Goal: Task Accomplishment & Management: Manage account settings

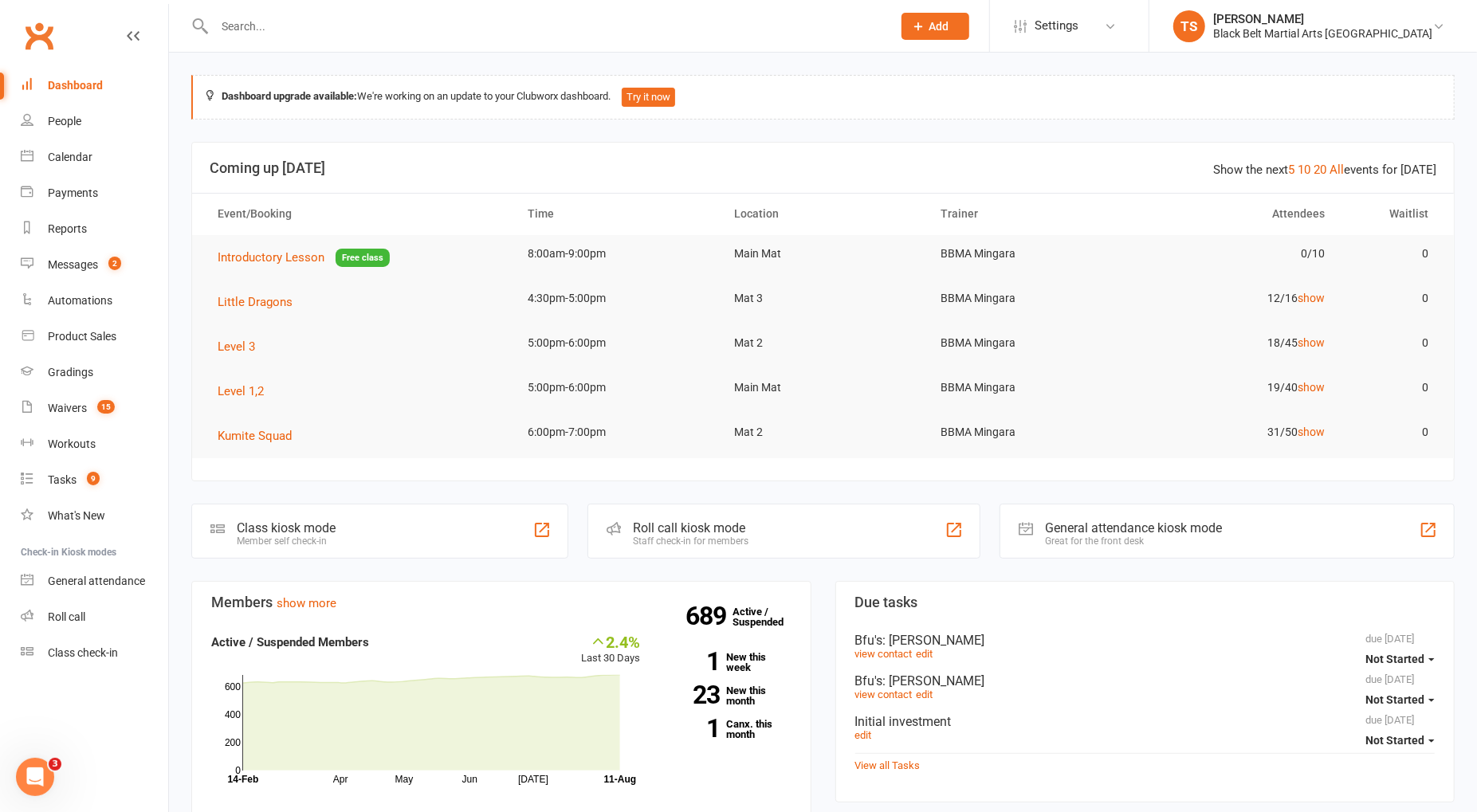
click at [394, 22] on input "text" at bounding box center [545, 27] width 671 height 22
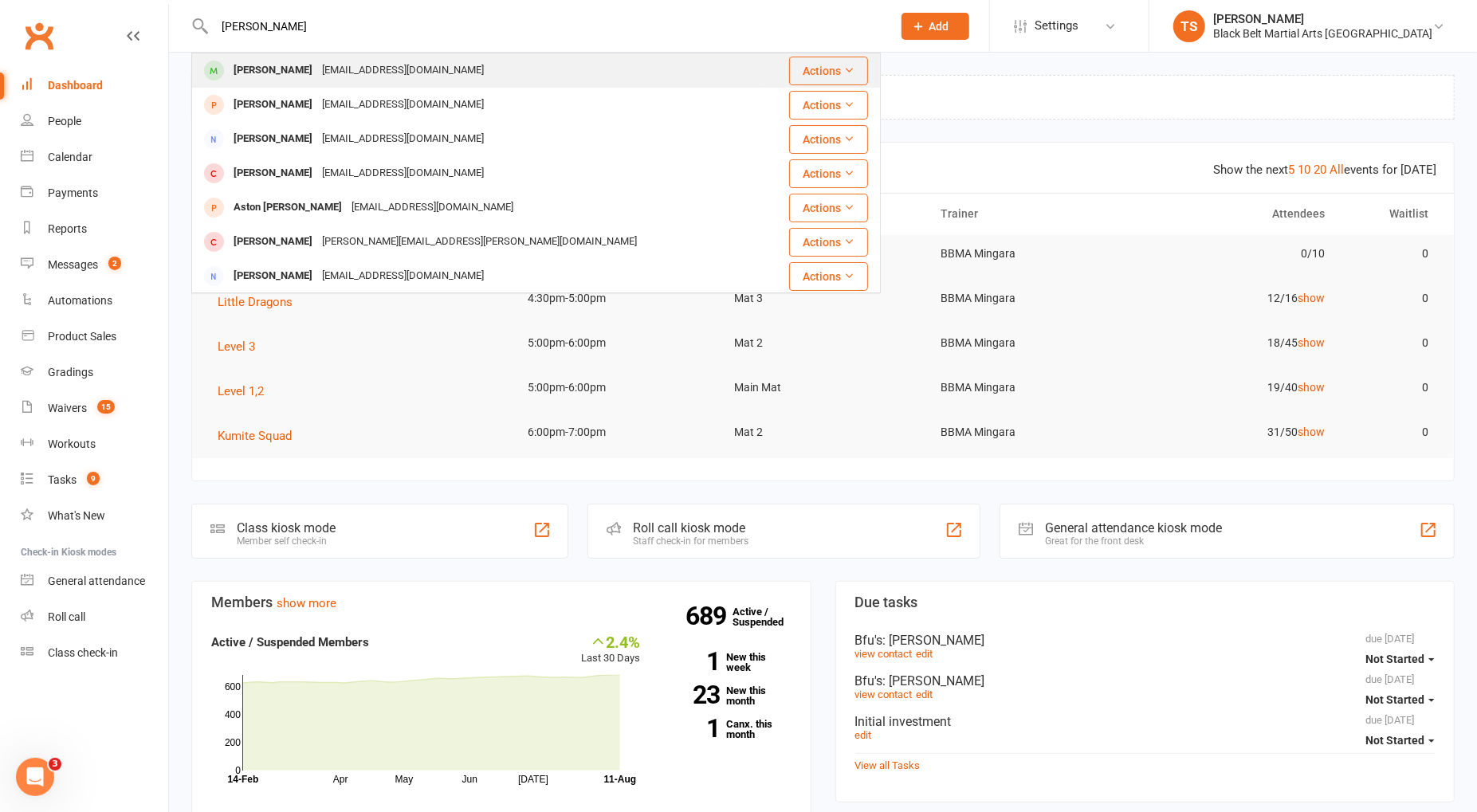
type input "[PERSON_NAME]"
click at [394, 74] on div "[EMAIL_ADDRESS][DOMAIN_NAME]" at bounding box center [402, 70] width 171 height 23
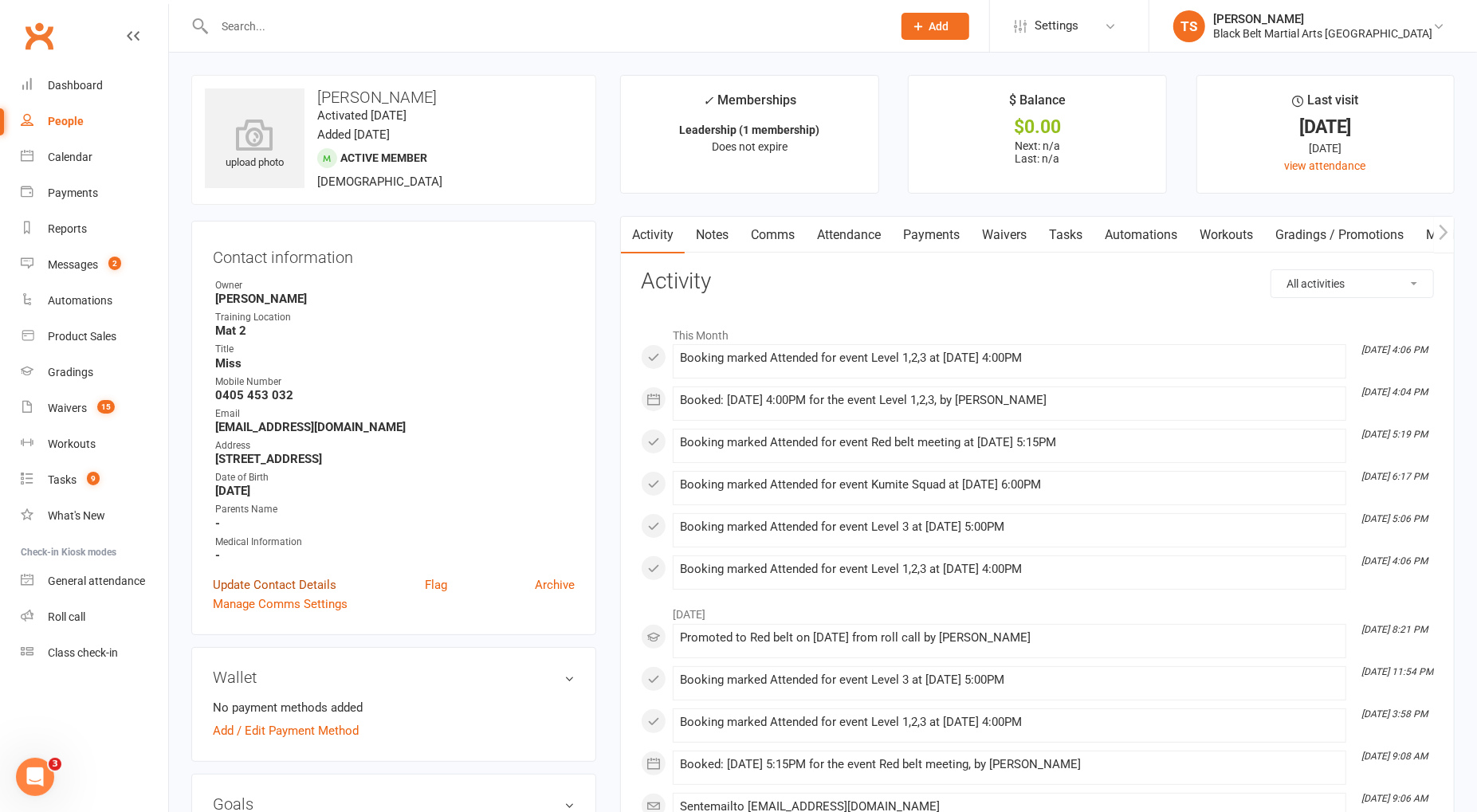
click at [294, 586] on link "Update Contact Details" at bounding box center [275, 585] width 124 height 19
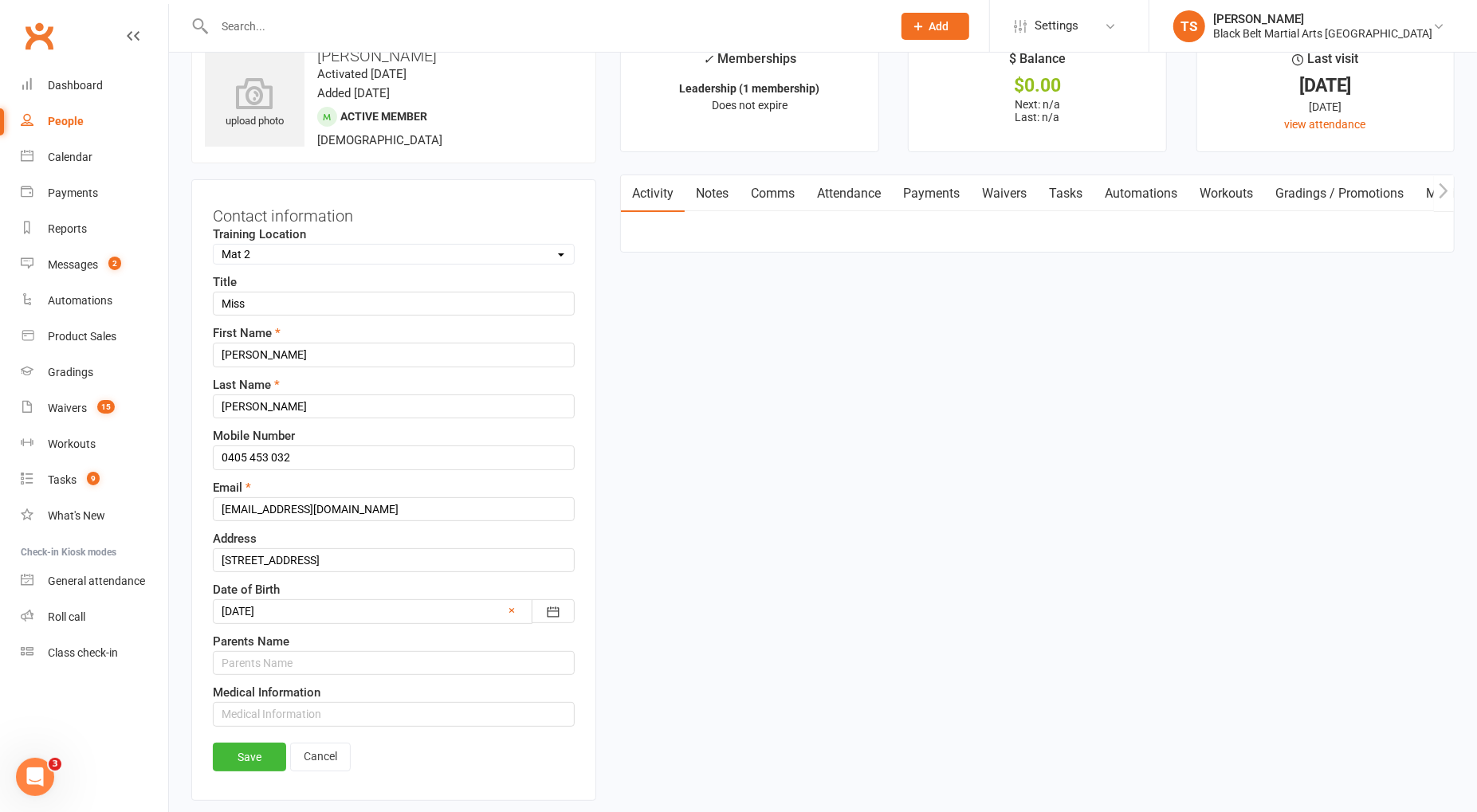
scroll to position [74, 0]
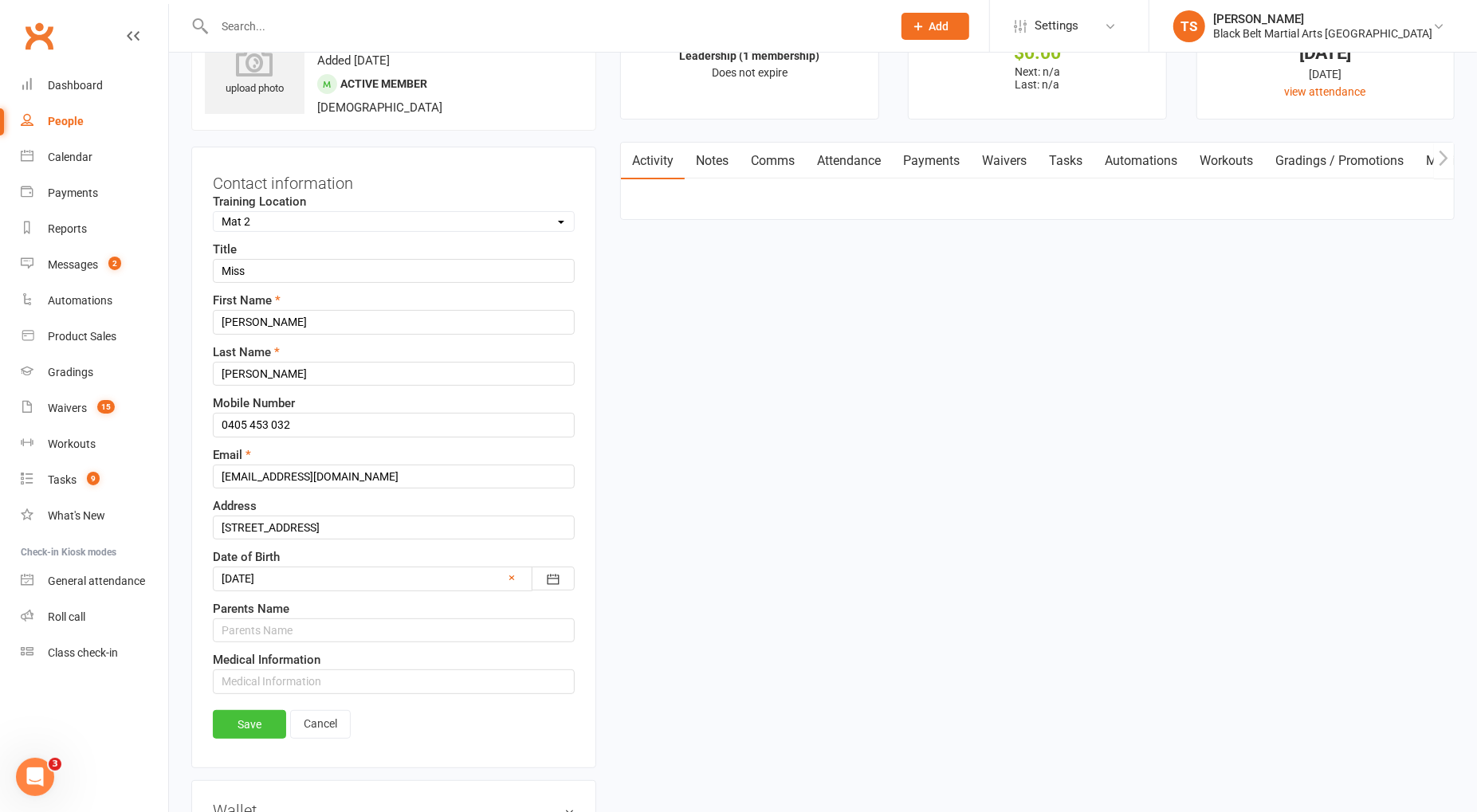
click at [253, 710] on link "Save" at bounding box center [249, 724] width 73 height 29
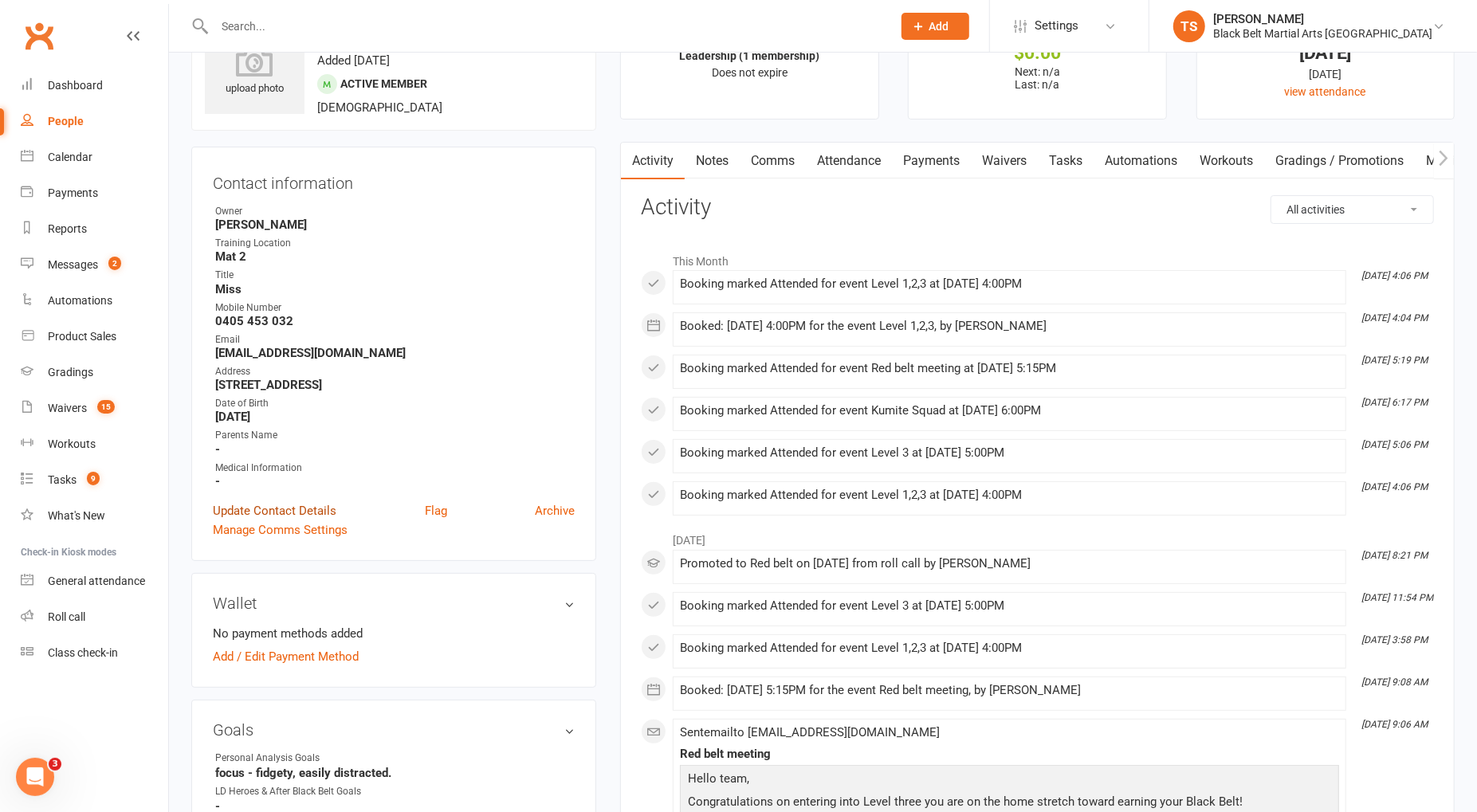
click at [303, 501] on link "Update Contact Details" at bounding box center [275, 511] width 124 height 19
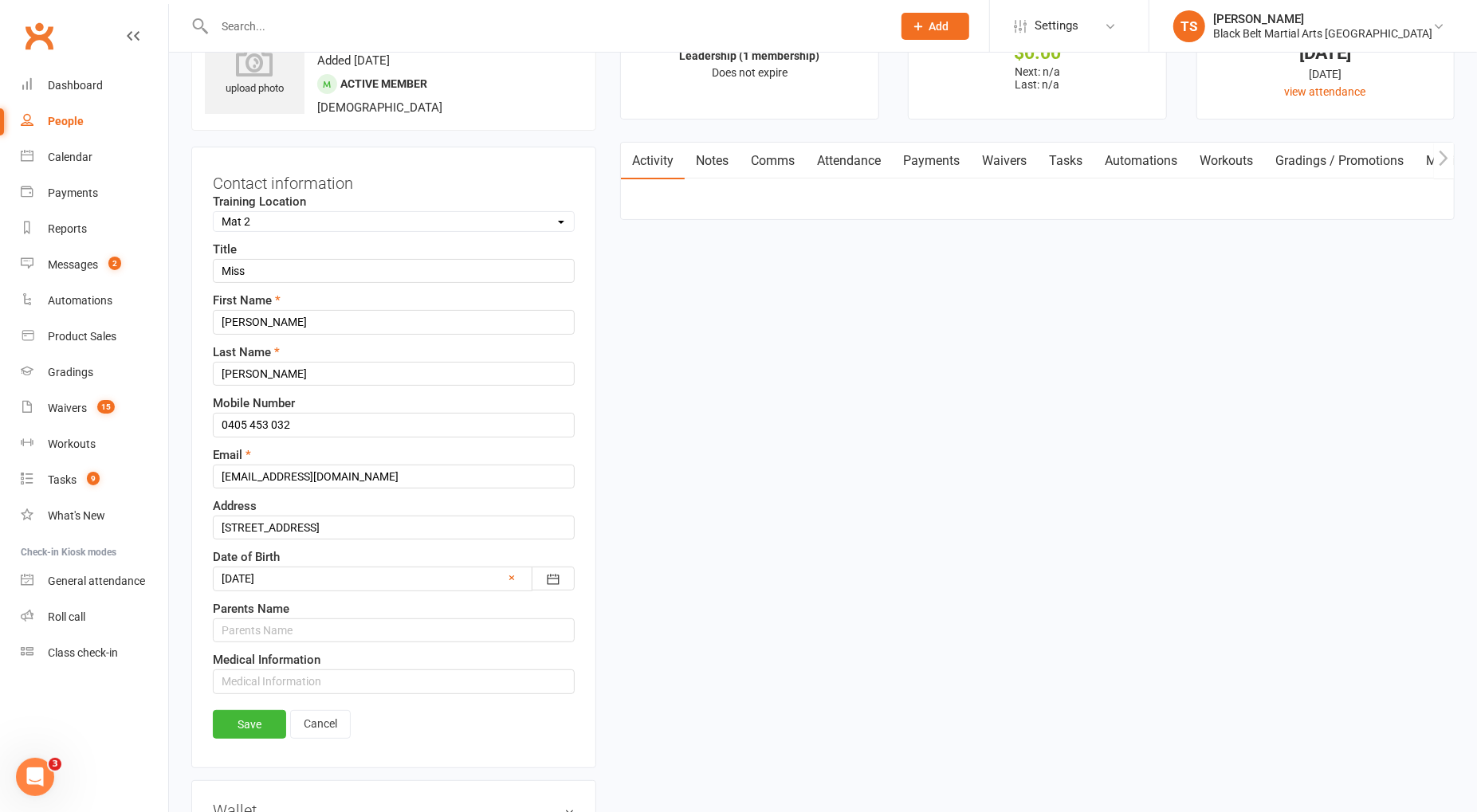
click at [311, 571] on div at bounding box center [394, 579] width 362 height 24
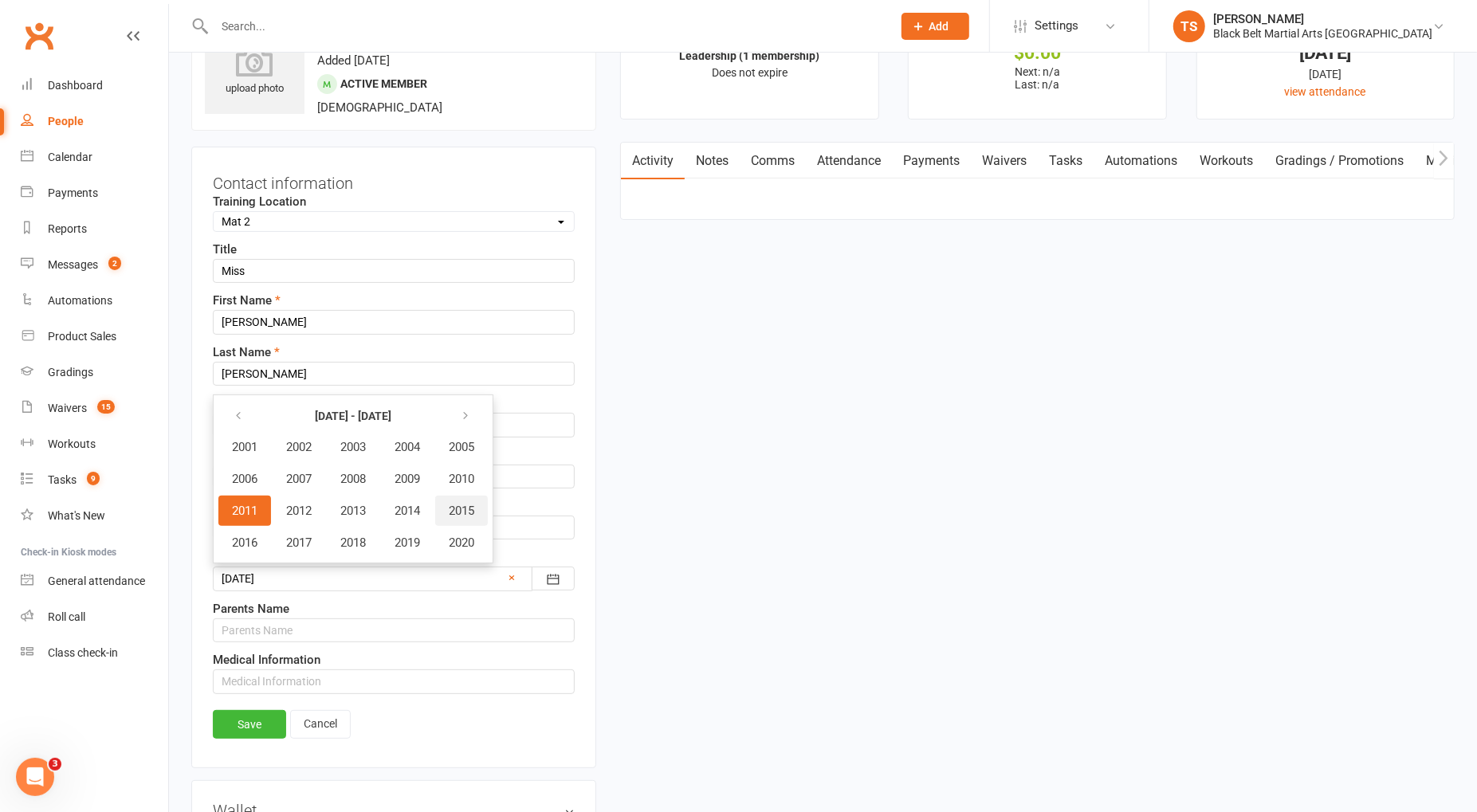
click at [468, 504] on span "2015" at bounding box center [462, 511] width 26 height 14
click at [357, 537] on span "November" at bounding box center [346, 543] width 55 height 14
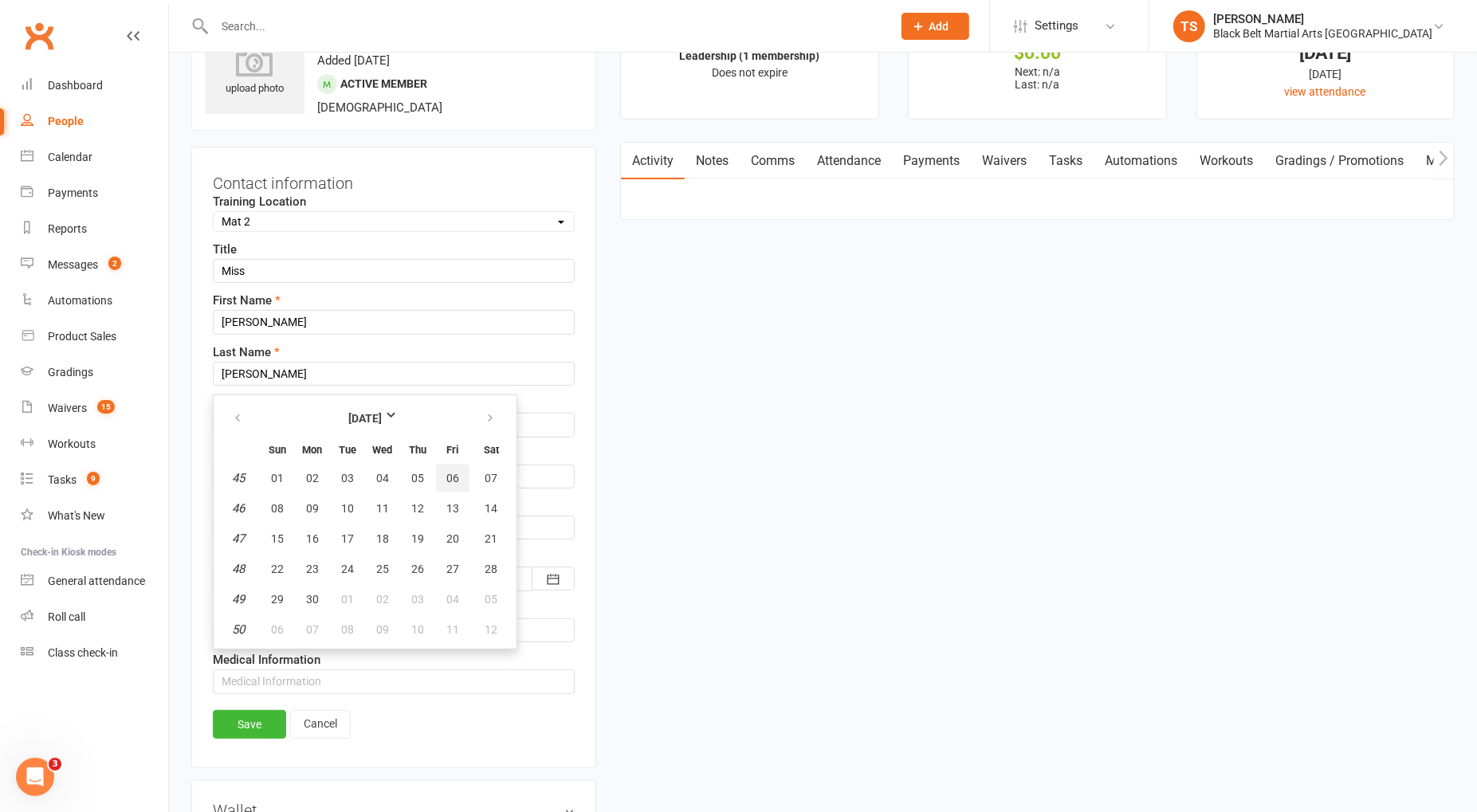
click at [449, 474] on span "06" at bounding box center [453, 478] width 13 height 13
type input "[DATE]"
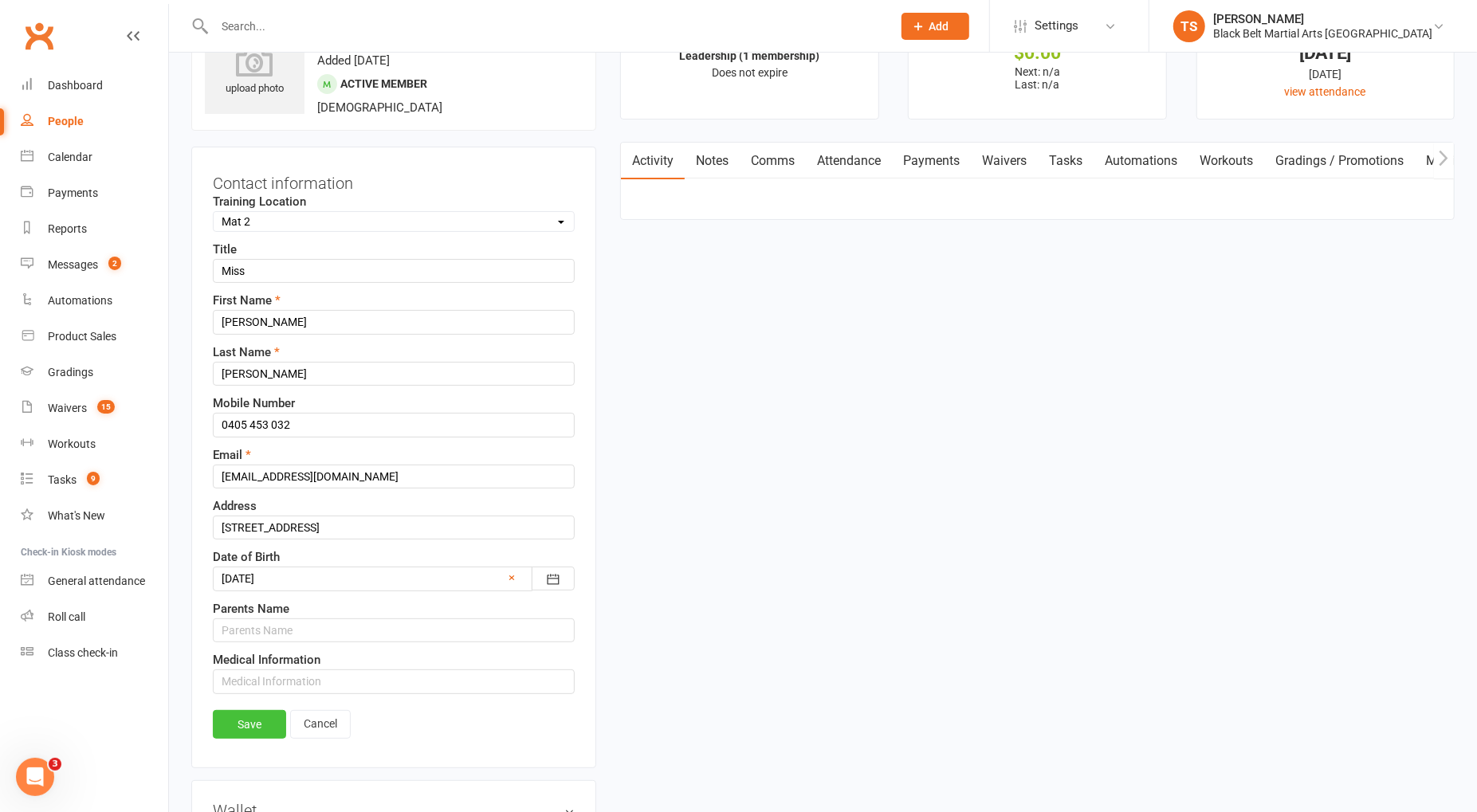
click at [255, 712] on link "Save" at bounding box center [249, 724] width 73 height 29
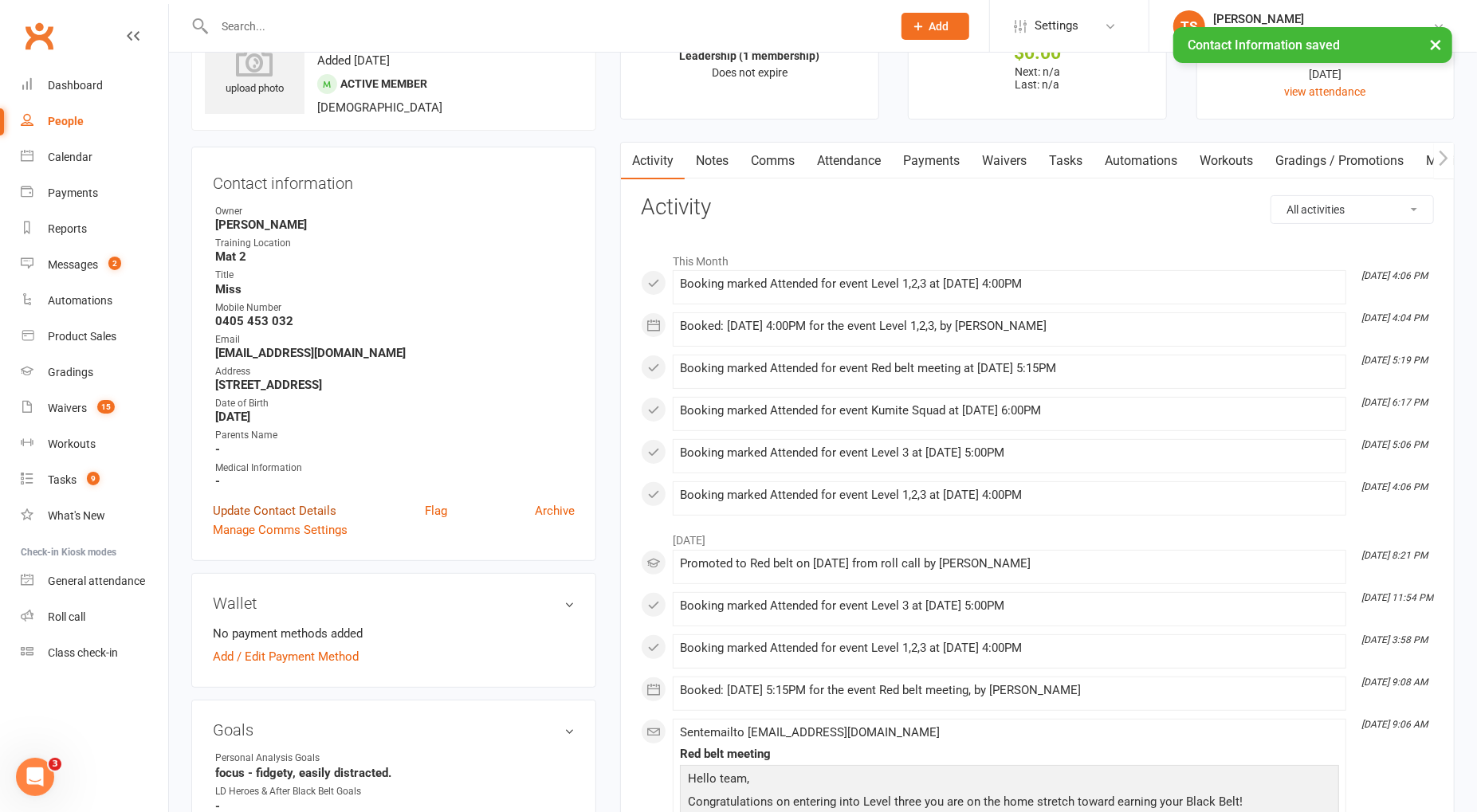
click at [300, 509] on link "Update Contact Details" at bounding box center [275, 511] width 124 height 19
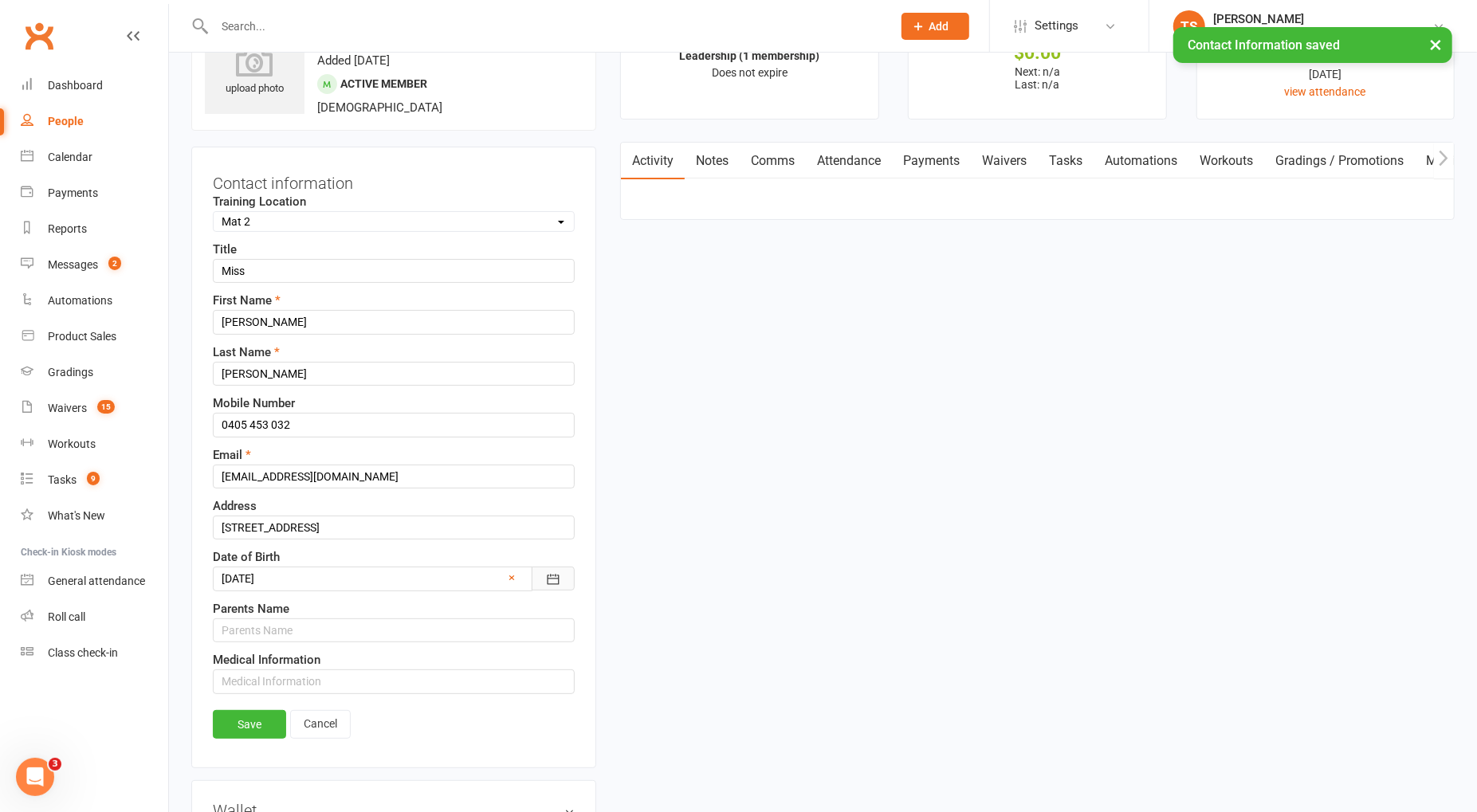
click at [548, 575] on icon "button" at bounding box center [553, 580] width 16 height 16
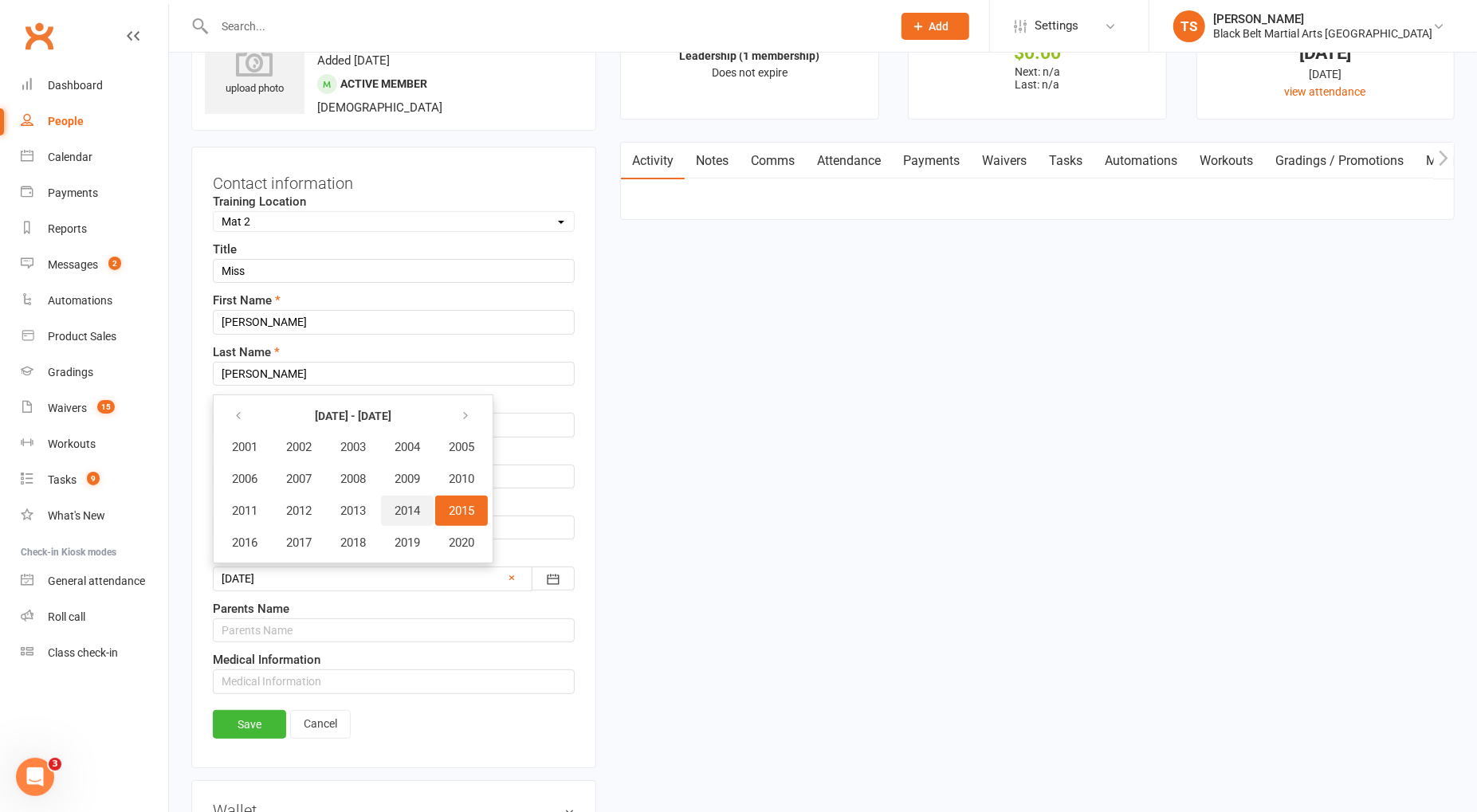
click at [412, 507] on span "2014" at bounding box center [407, 511] width 26 height 14
click at [375, 530] on button "November" at bounding box center [346, 543] width 114 height 31
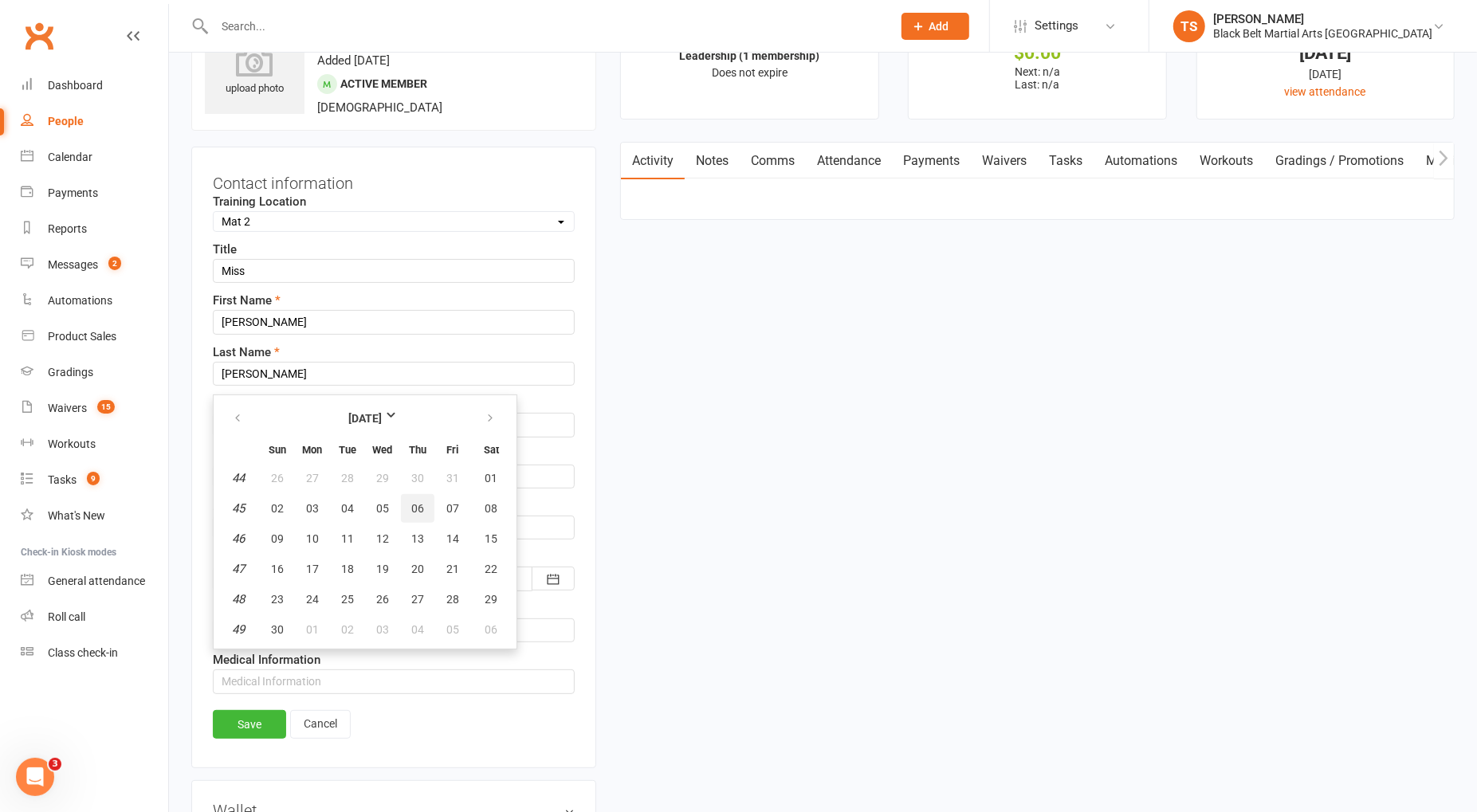
click at [414, 502] on span "06" at bounding box center [418, 508] width 13 height 13
type input "[DATE]"
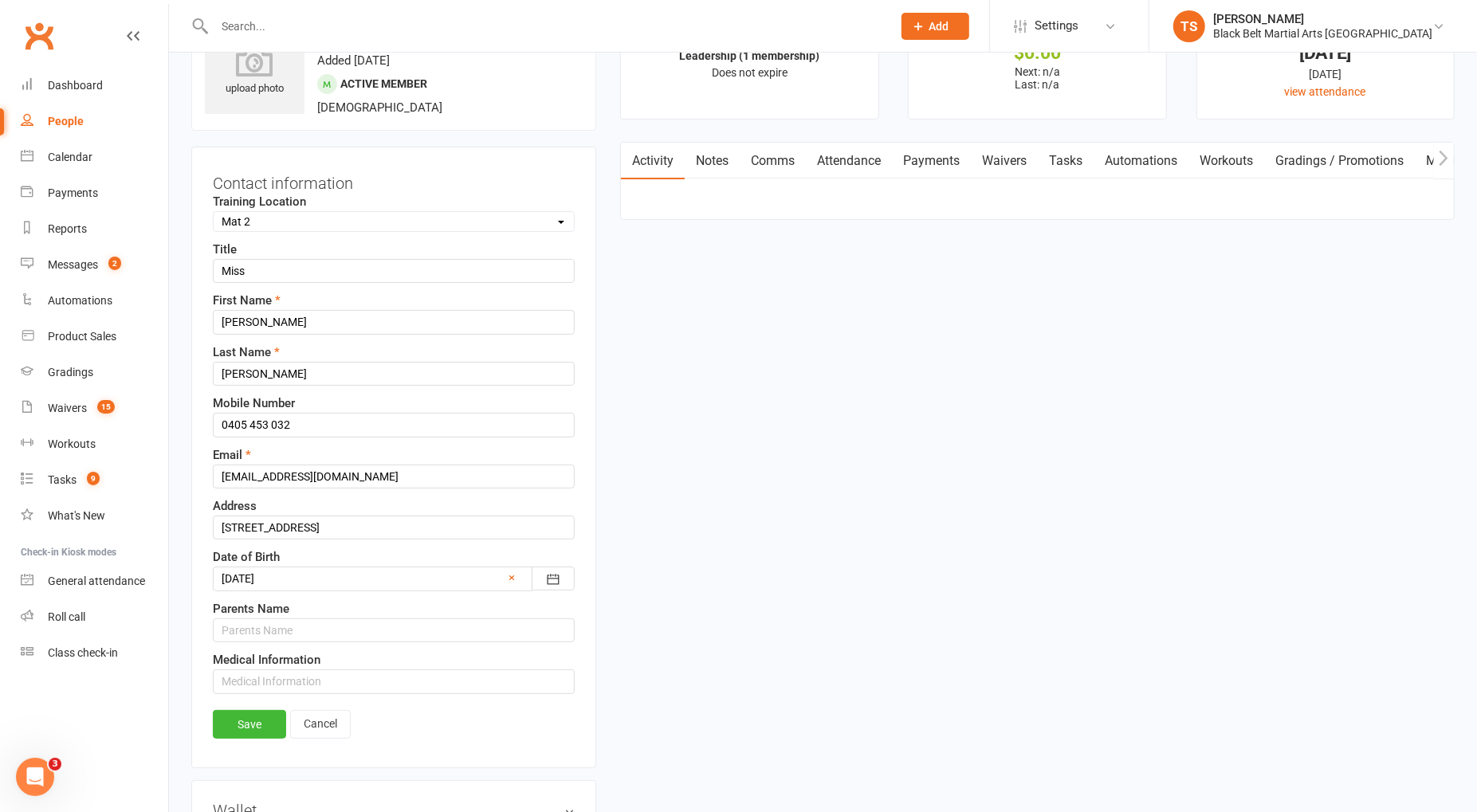
click at [262, 717] on link "Save" at bounding box center [249, 724] width 73 height 29
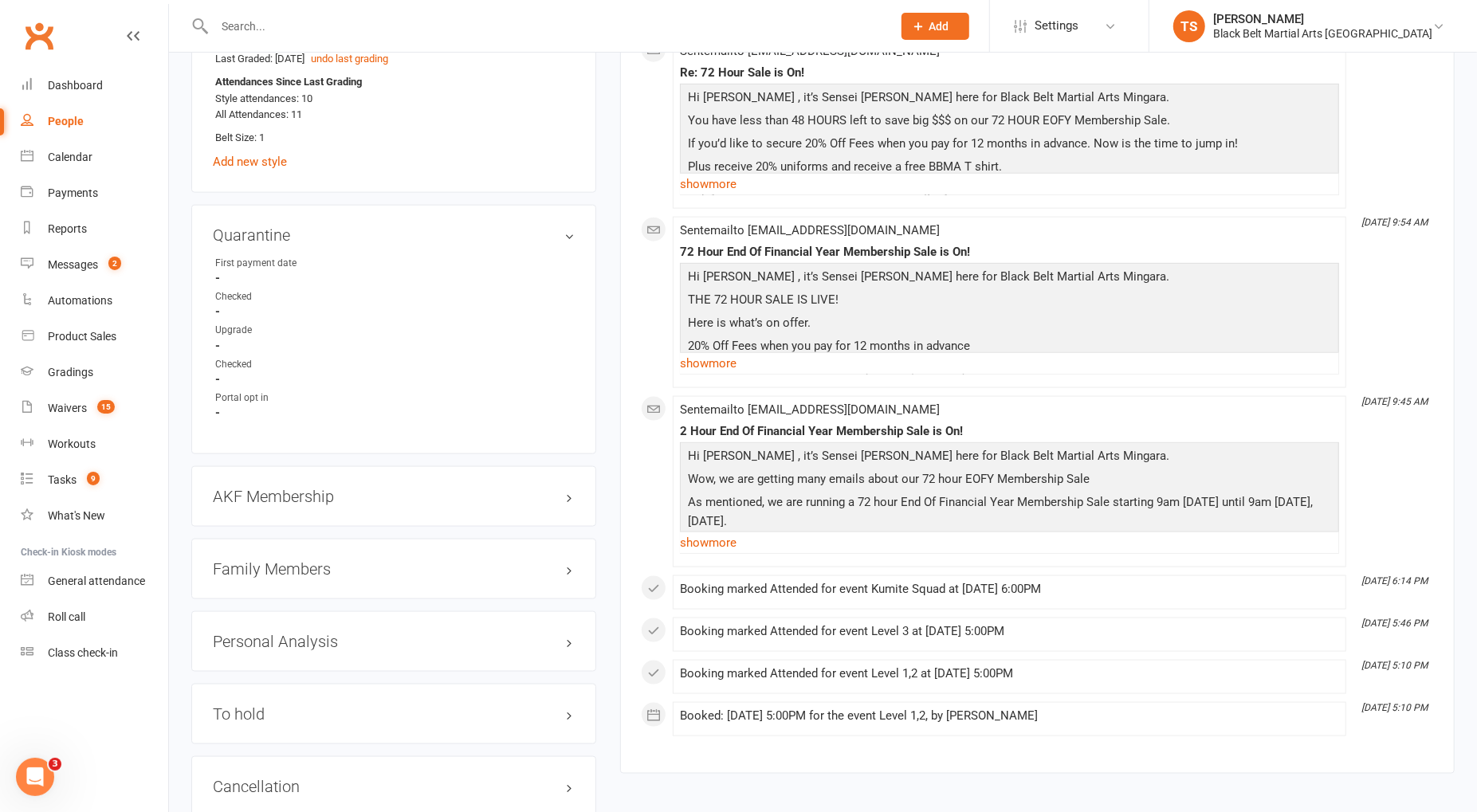
scroll to position [1422, 0]
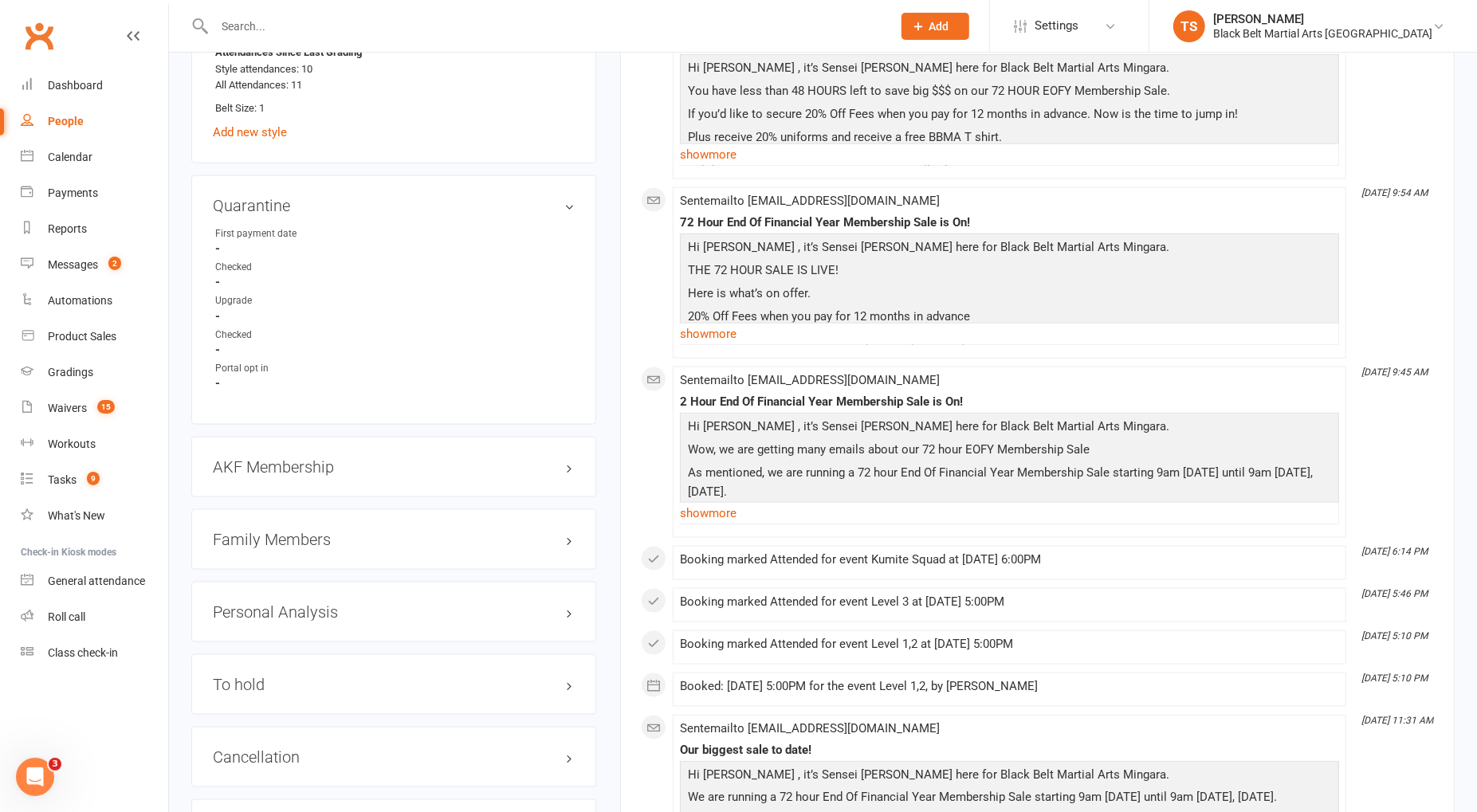
drag, startPoint x: 308, startPoint y: 532, endPoint x: 317, endPoint y: 534, distance: 9.2
click at [309, 532] on h3 "Family Members" at bounding box center [394, 540] width 362 height 18
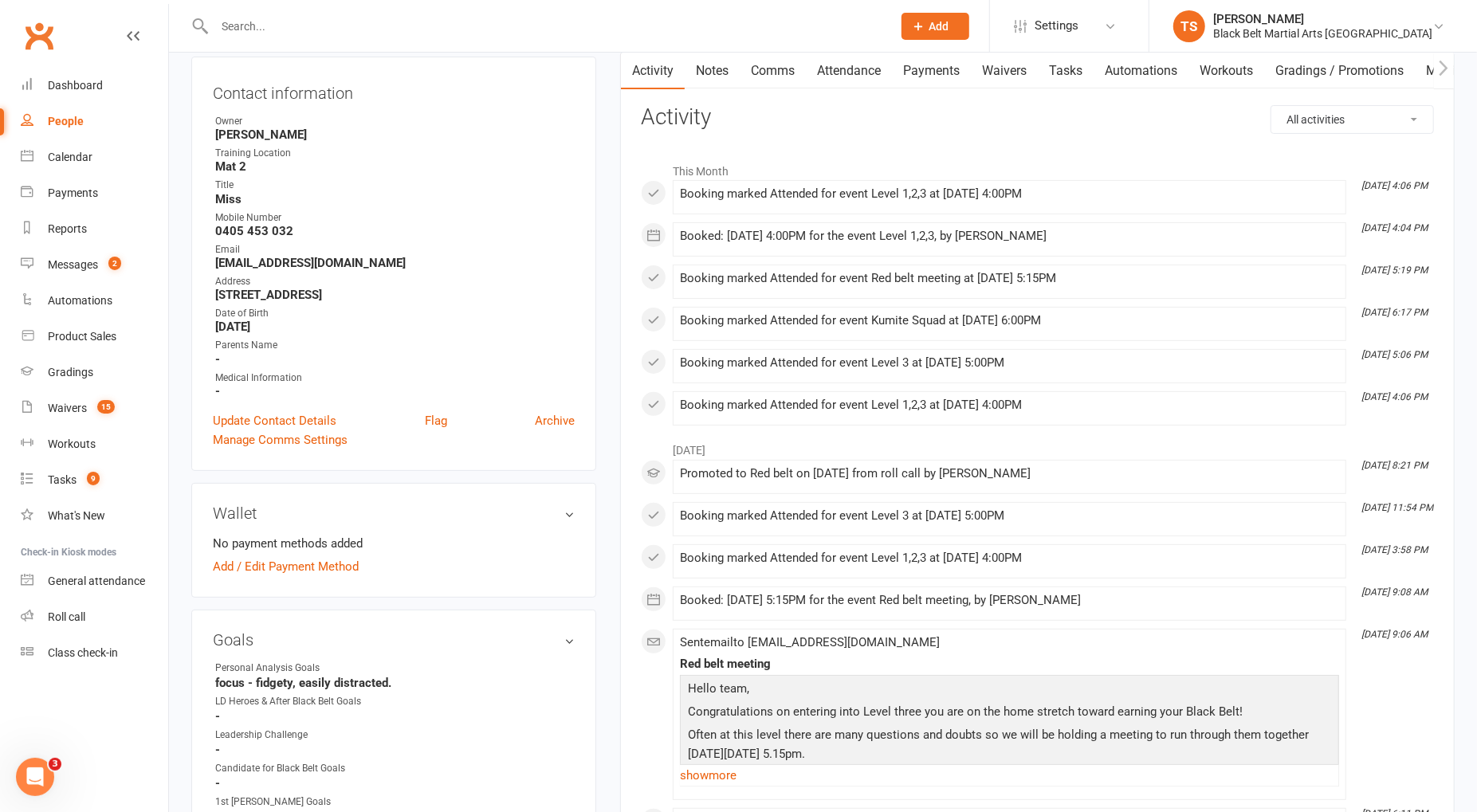
scroll to position [0, 0]
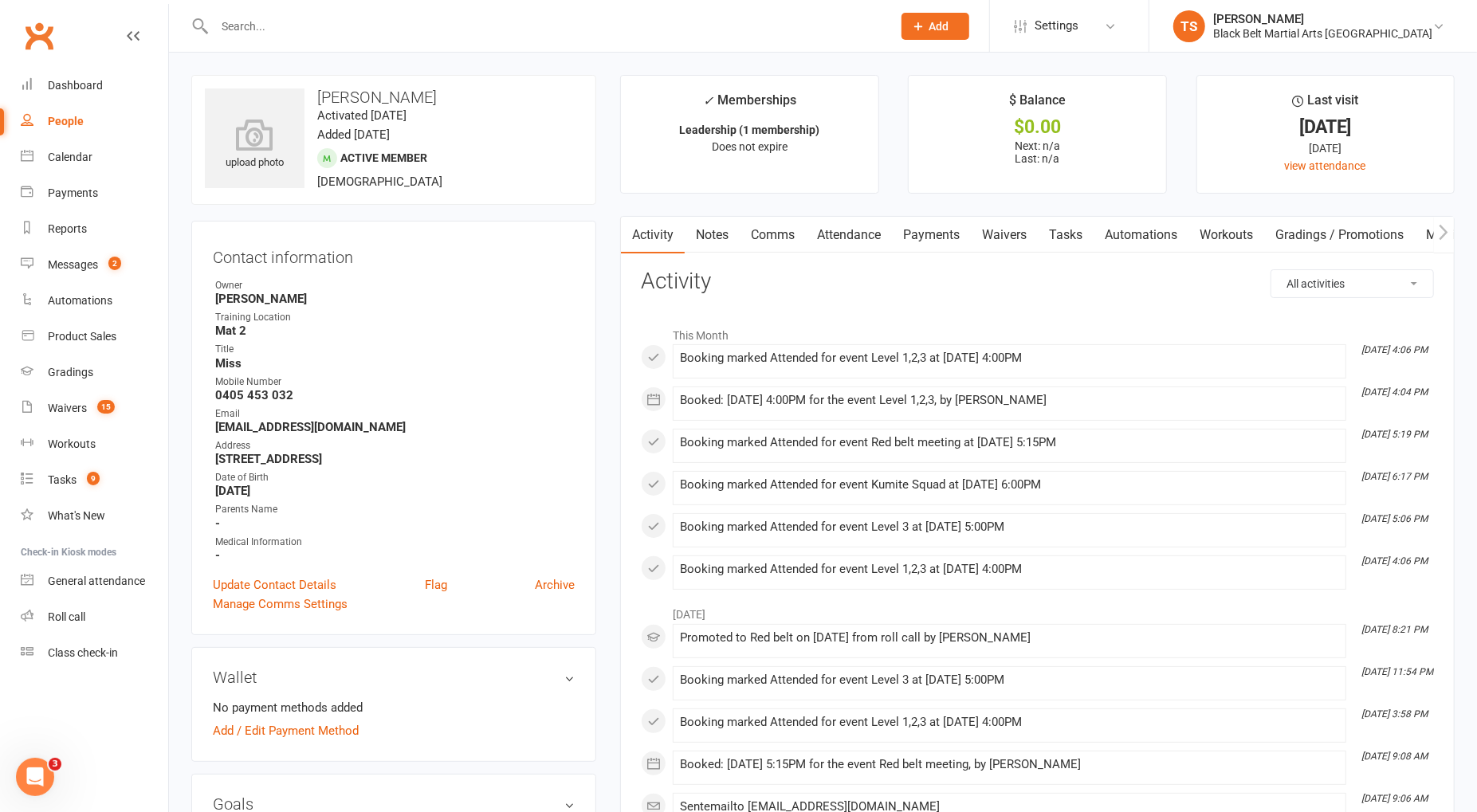
click at [394, 518] on strong "-" at bounding box center [395, 524] width 360 height 14
click at [246, 31] on input "text" at bounding box center [545, 27] width 671 height 22
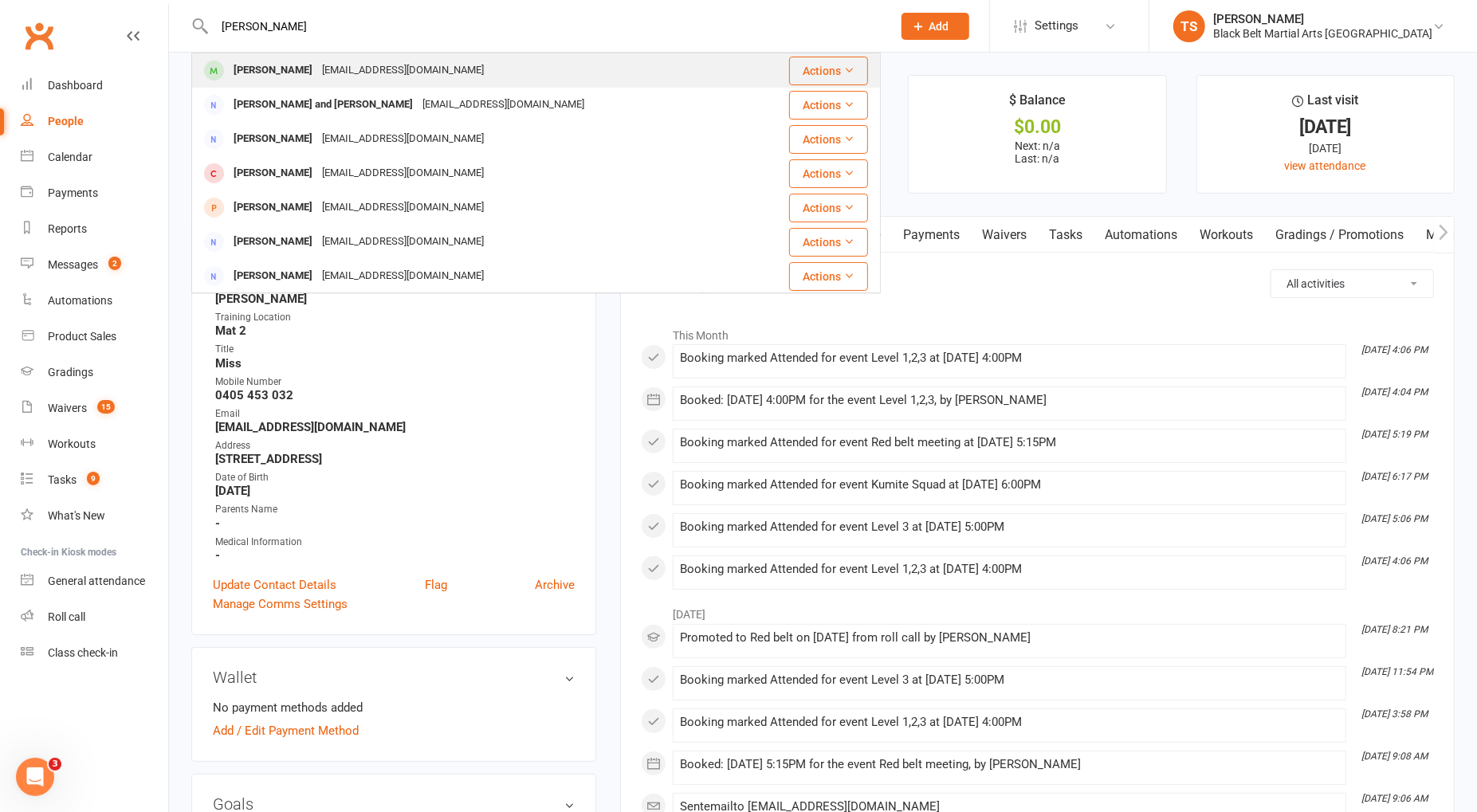
type input "[PERSON_NAME]"
click at [278, 71] on div "[PERSON_NAME]" at bounding box center [273, 70] width 88 height 23
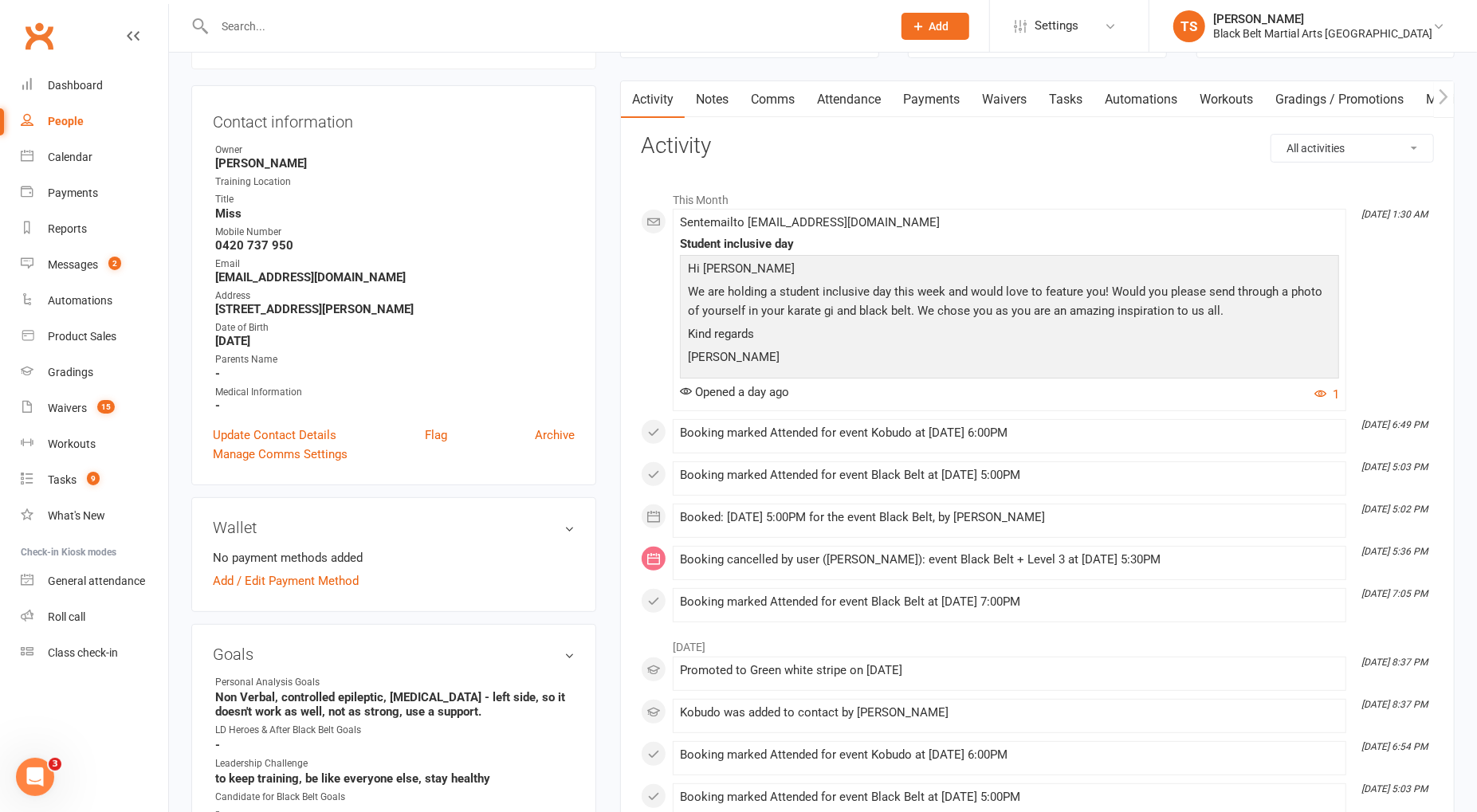
scroll to position [137, 0]
